Goal: Information Seeking & Learning: Check status

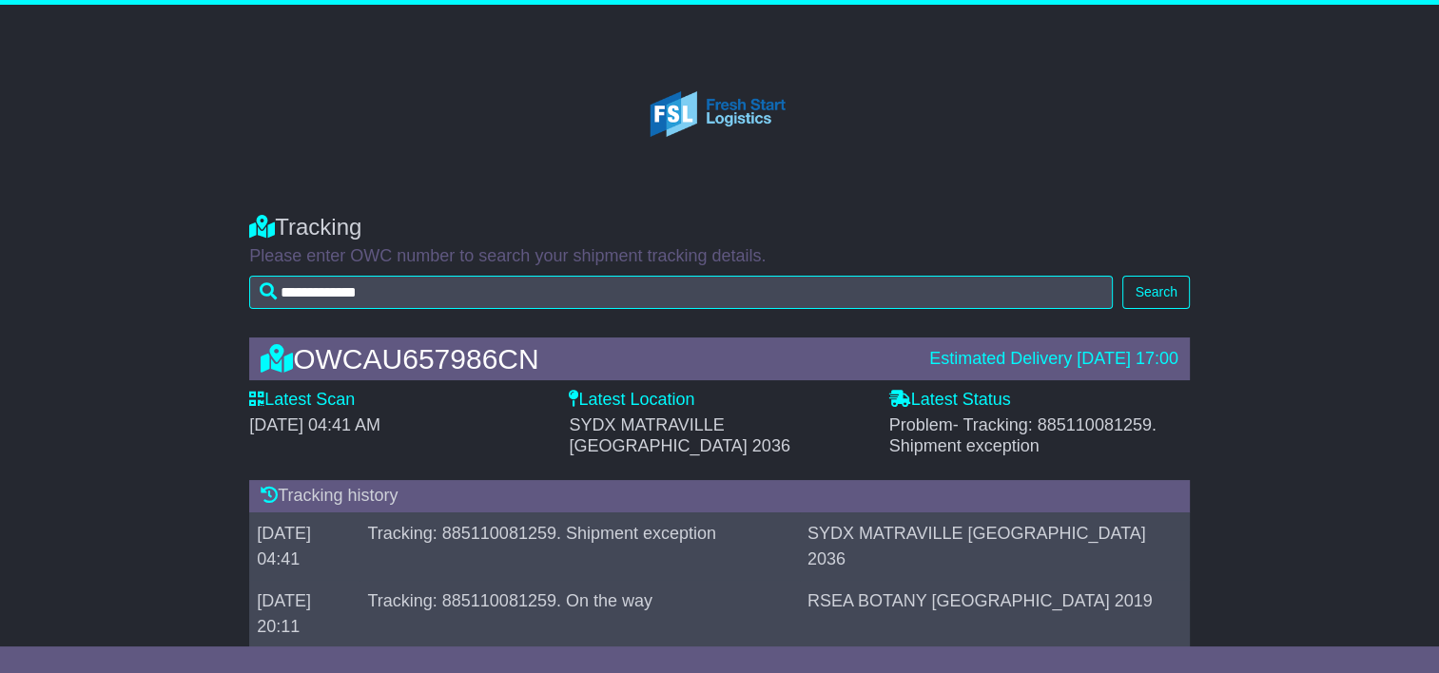
click at [1362, 228] on div "**********" at bounding box center [719, 257] width 1439 height 124
click at [1361, 206] on div "**********" at bounding box center [719, 257] width 1439 height 124
drag, startPoint x: 1031, startPoint y: 449, endPoint x: 890, endPoint y: 425, distance: 142.8
click at [890, 425] on span "Problem - Tracking: 885110081259. Shipment exception" at bounding box center [1022, 436] width 267 height 40
drag, startPoint x: 890, startPoint y: 425, endPoint x: 1058, endPoint y: 455, distance: 170.0
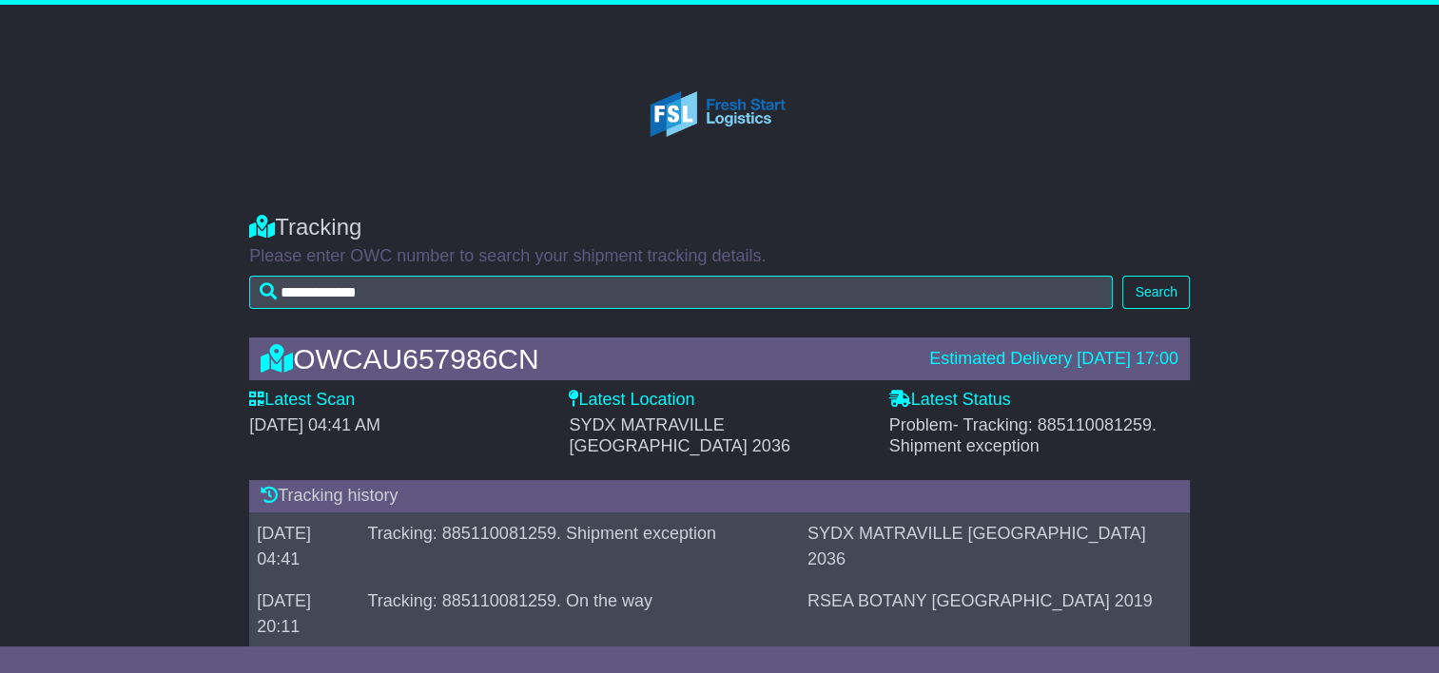
click at [1058, 455] on div "Problem - Tracking: 885110081259. Shipment exception" at bounding box center [1039, 436] width 301 height 41
click at [1275, 339] on div "OWCAU657986CN Estimated Delivery 17 Oct 2025 17:00 Latest Scan 15 October 2025 …" at bounding box center [719, 599] width 1439 height 560
drag, startPoint x: 1165, startPoint y: 514, endPoint x: 947, endPoint y: 514, distance: 217.8
click at [947, 514] on td "SYDX MATRAVILLE [GEOGRAPHIC_DATA] 2036" at bounding box center [995, 547] width 390 height 68
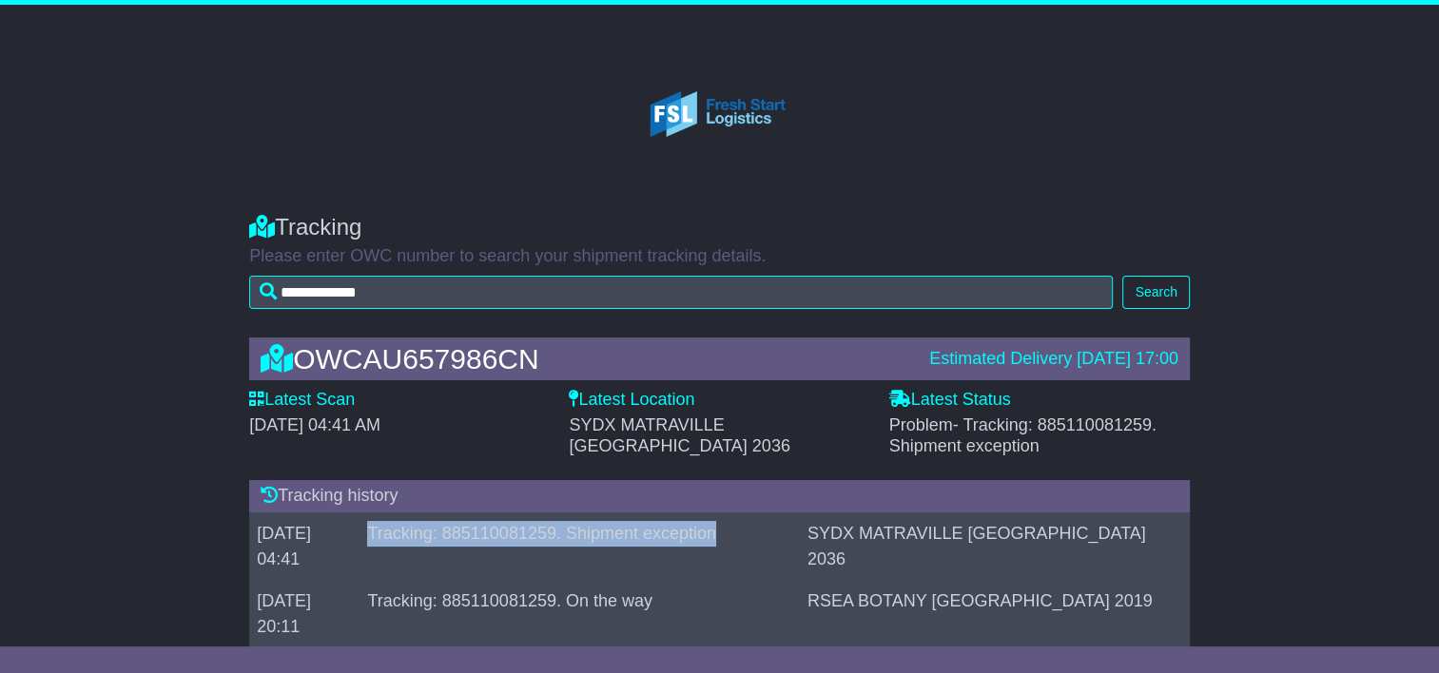
drag, startPoint x: 754, startPoint y: 517, endPoint x: 409, endPoint y: 514, distance: 345.3
click at [409, 514] on td "Tracking: 885110081259. Shipment exception" at bounding box center [580, 547] width 440 height 68
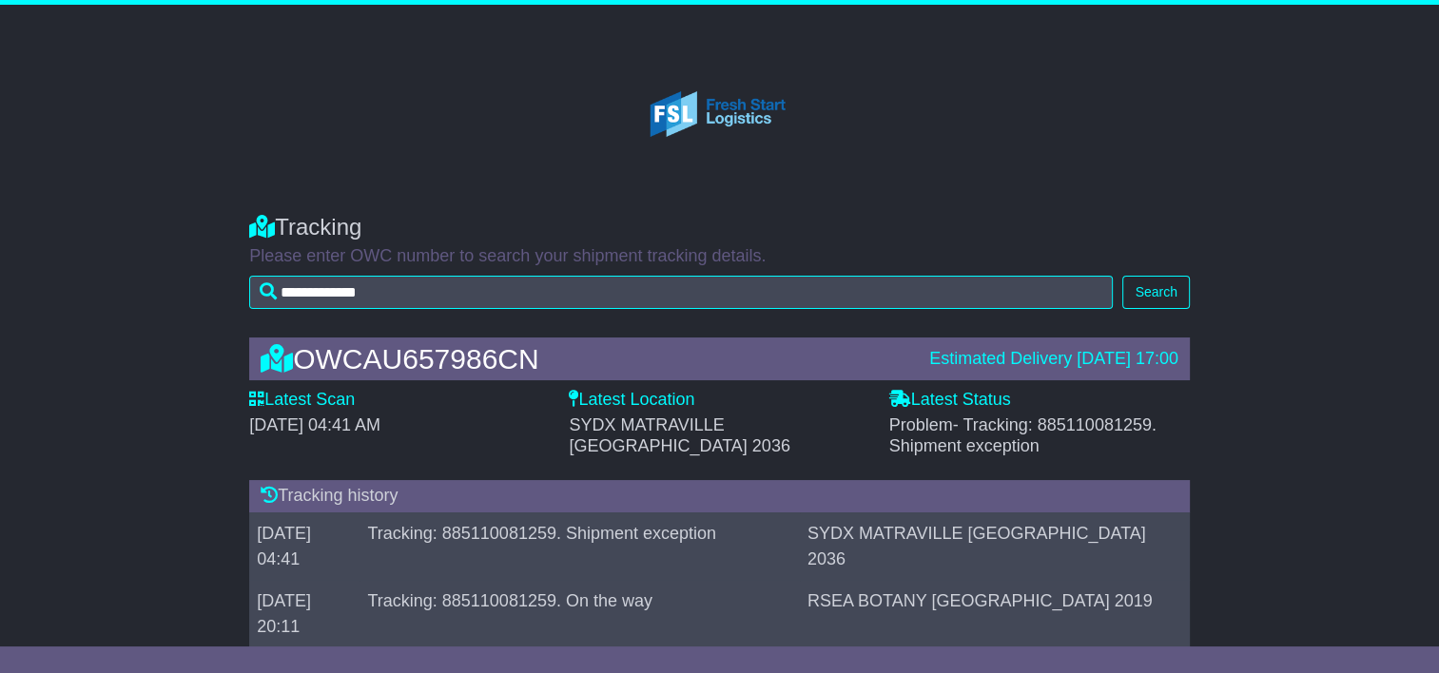
drag, startPoint x: 409, startPoint y: 514, endPoint x: 744, endPoint y: 544, distance: 336.2
click at [733, 580] on td "Tracking: 885110081259. On the way" at bounding box center [580, 614] width 440 height 68
click at [1316, 200] on div "**********" at bounding box center [719, 257] width 1439 height 124
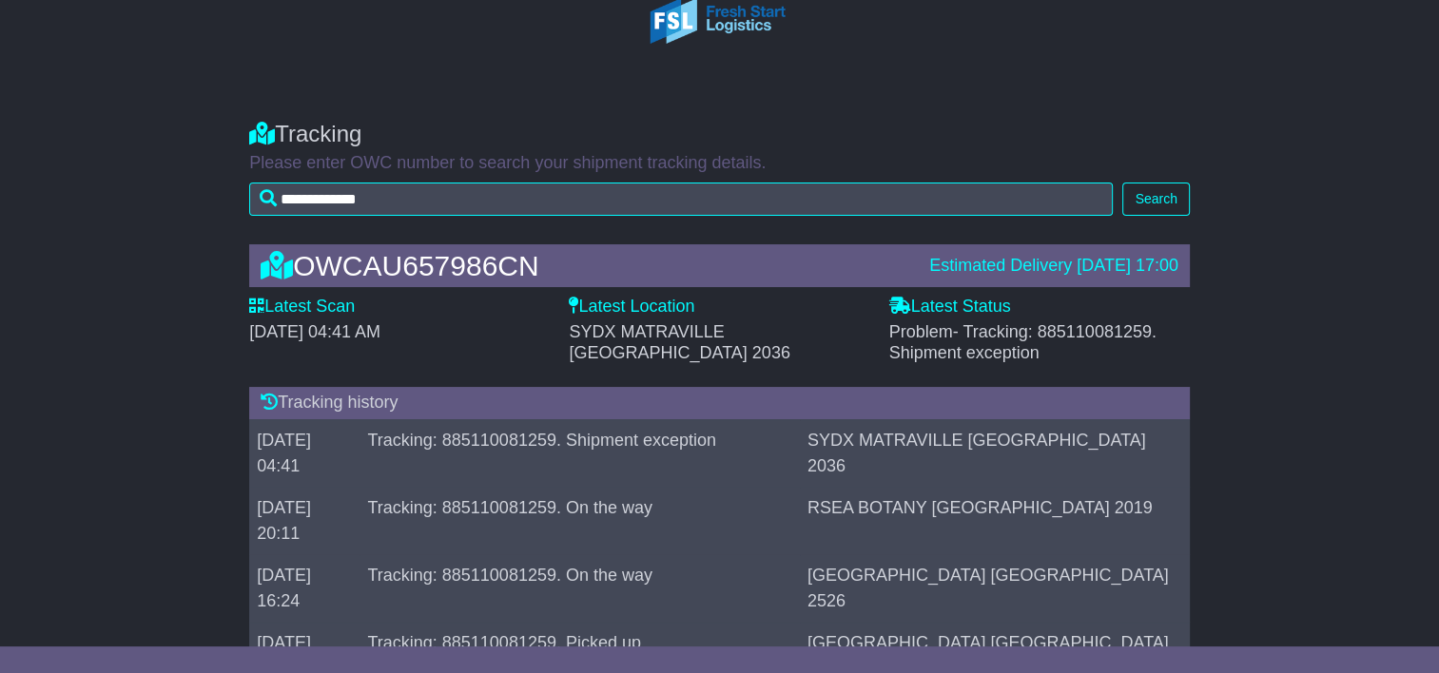
scroll to position [100, 0]
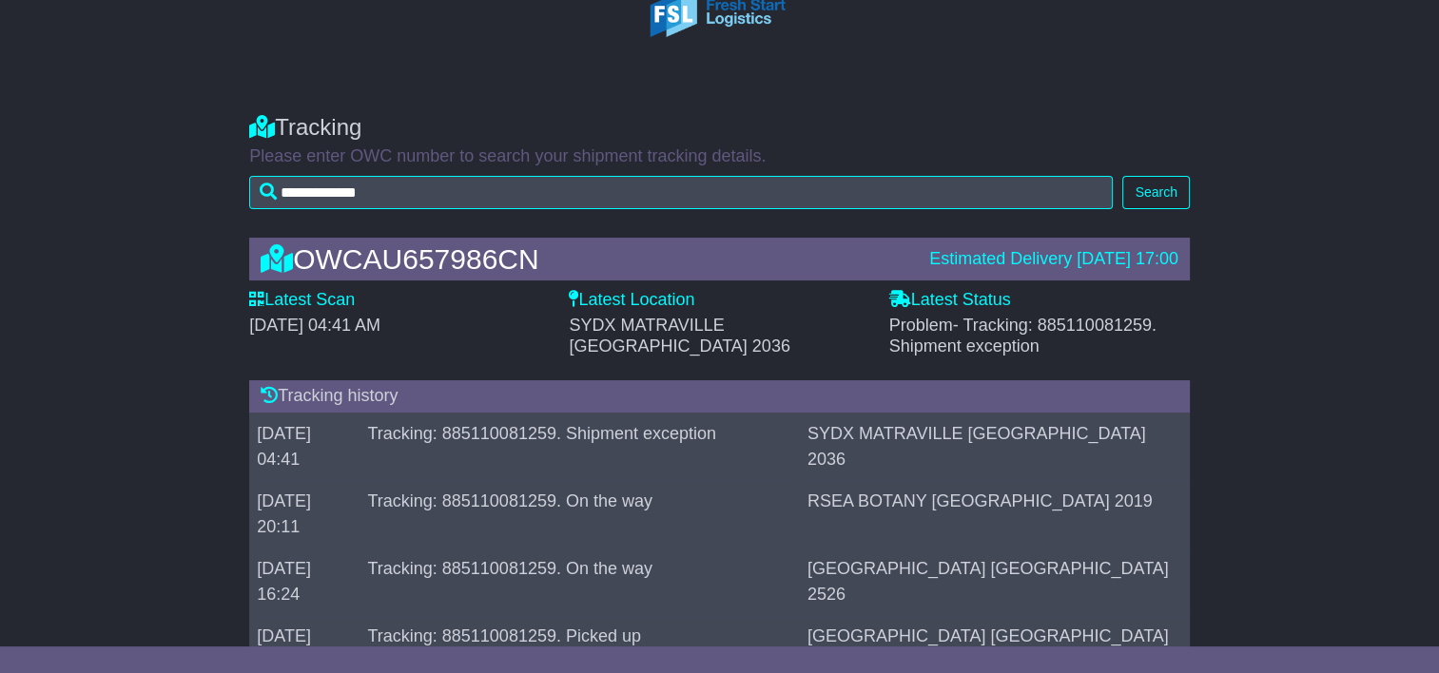
click at [693, 413] on td "Tracking: 885110081259. Shipment exception" at bounding box center [580, 447] width 440 height 68
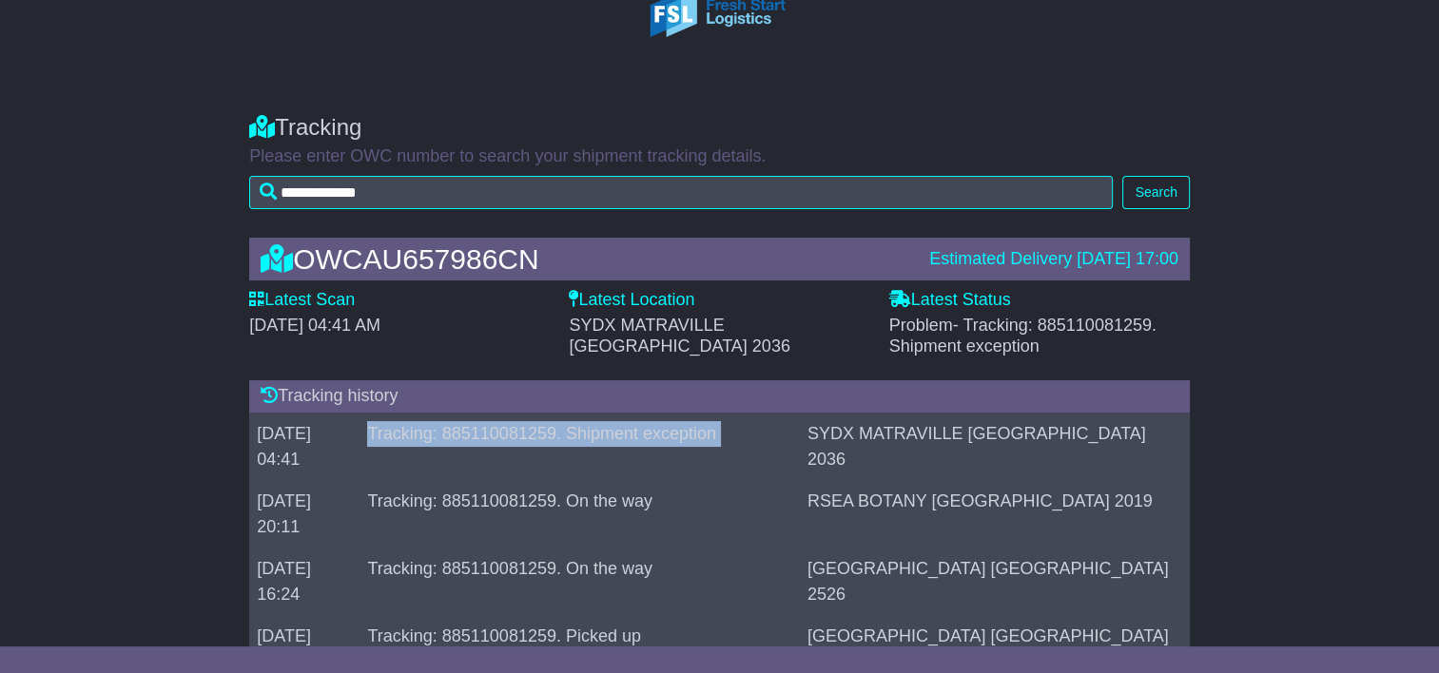
click at [693, 413] on td "Tracking: 885110081259. Shipment exception" at bounding box center [580, 447] width 440 height 68
